Goal: Entertainment & Leisure: Consume media (video, audio)

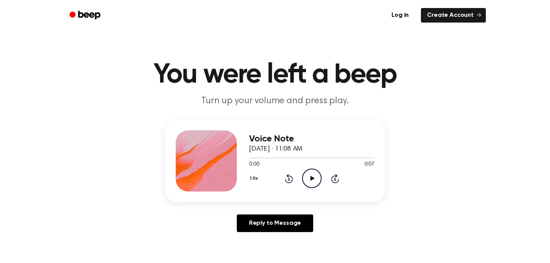
click at [320, 177] on icon "Play Audio" at bounding box center [311, 178] width 19 height 19
drag, startPoint x: 253, startPoint y: 157, endPoint x: 245, endPoint y: 157, distance: 8.0
click at [245, 157] on div "Voice Note September 17, 2024 · 11:08 AM 0:04 0:07 Your browser does not suppor…" at bounding box center [275, 161] width 220 height 83
drag, startPoint x: 254, startPoint y: 158, endPoint x: 248, endPoint y: 158, distance: 6.5
click at [248, 158] on div "Voice Note September 17, 2024 · 11:08 AM 0:06 0:07 Your browser does not suppor…" at bounding box center [275, 161] width 220 height 83
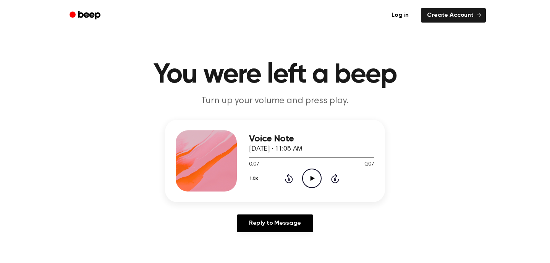
click at [316, 175] on icon "Play Audio" at bounding box center [311, 178] width 19 height 19
click at [315, 176] on icon "Pause Audio" at bounding box center [311, 178] width 19 height 19
click at [310, 186] on icon "Play Audio" at bounding box center [311, 178] width 19 height 19
click at [314, 179] on icon "Pause Audio" at bounding box center [311, 178] width 19 height 19
click at [310, 171] on icon "Play Audio" at bounding box center [311, 178] width 19 height 19
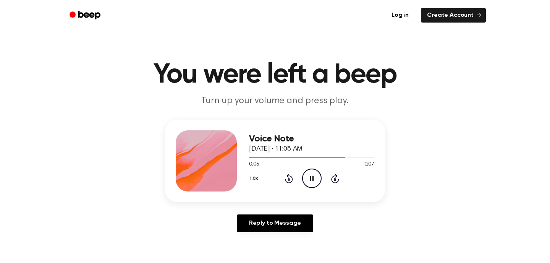
click at [310, 171] on icon "Pause Audio" at bounding box center [311, 178] width 19 height 19
click at [310, 178] on icon "Play Audio" at bounding box center [311, 178] width 19 height 19
click at [310, 178] on icon "Pause Audio" at bounding box center [311, 178] width 19 height 19
click at [311, 176] on icon "Play Audio" at bounding box center [311, 178] width 19 height 19
click at [311, 177] on icon "Pause Audio" at bounding box center [311, 178] width 19 height 19
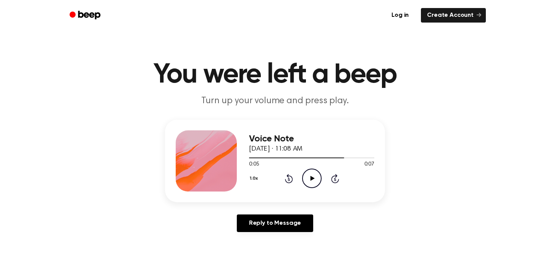
click at [312, 178] on icon at bounding box center [312, 178] width 4 height 5
click at [312, 178] on icon "Pause Audio" at bounding box center [311, 178] width 19 height 19
click at [304, 177] on icon "Play Audio" at bounding box center [311, 178] width 19 height 19
click at [304, 177] on icon "Pause Audio" at bounding box center [311, 178] width 19 height 19
click at [307, 185] on icon "Play Audio" at bounding box center [311, 178] width 19 height 19
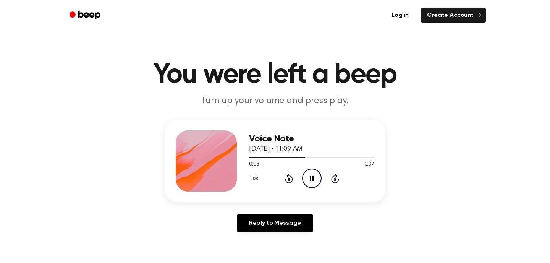
click at [307, 185] on icon "Pause Audio" at bounding box center [311, 178] width 19 height 19
click at [311, 173] on icon "Play Audio" at bounding box center [311, 178] width 19 height 19
click at [311, 173] on icon "Pause Audio" at bounding box center [311, 178] width 19 height 19
